Goal: Navigation & Orientation: Find specific page/section

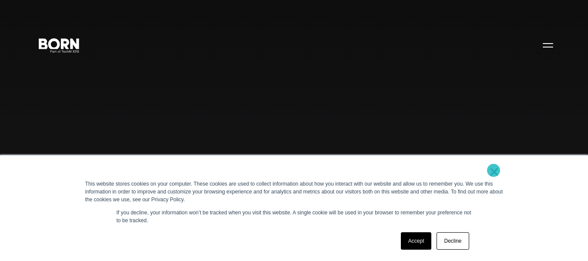
click at [494, 170] on link "×" at bounding box center [495, 172] width 10 height 8
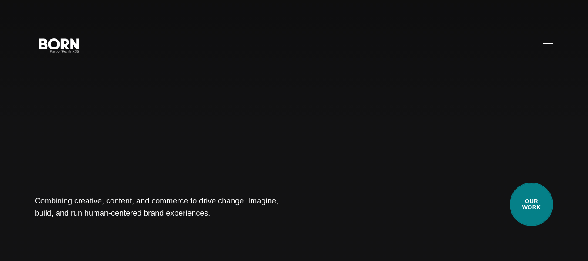
click at [544, 209] on link "Our Work" at bounding box center [532, 204] width 44 height 44
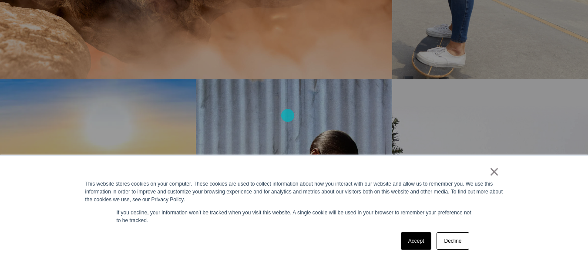
scroll to position [871, 0]
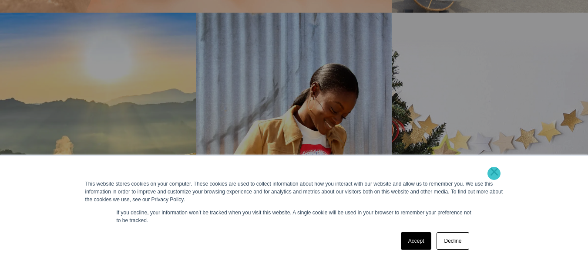
click at [494, 173] on link "×" at bounding box center [495, 172] width 10 height 8
